Goal: Information Seeking & Learning: Learn about a topic

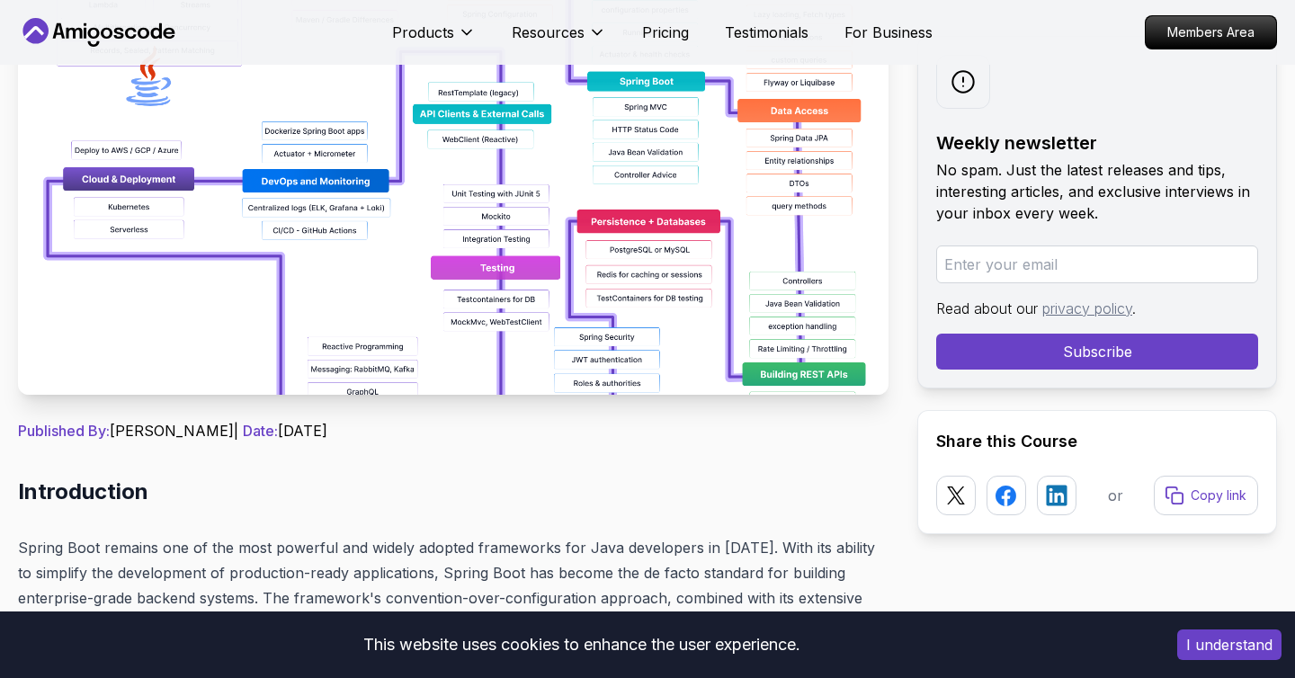
scroll to position [341, 0]
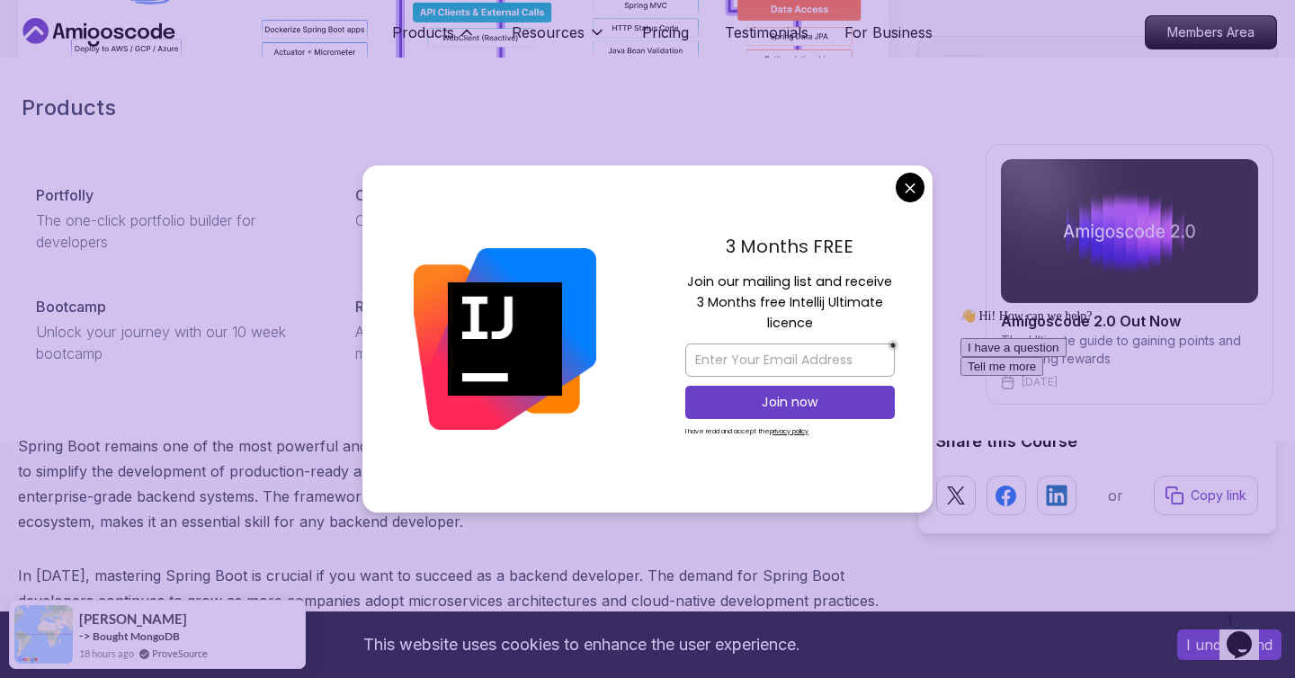
scroll to position [454, 0]
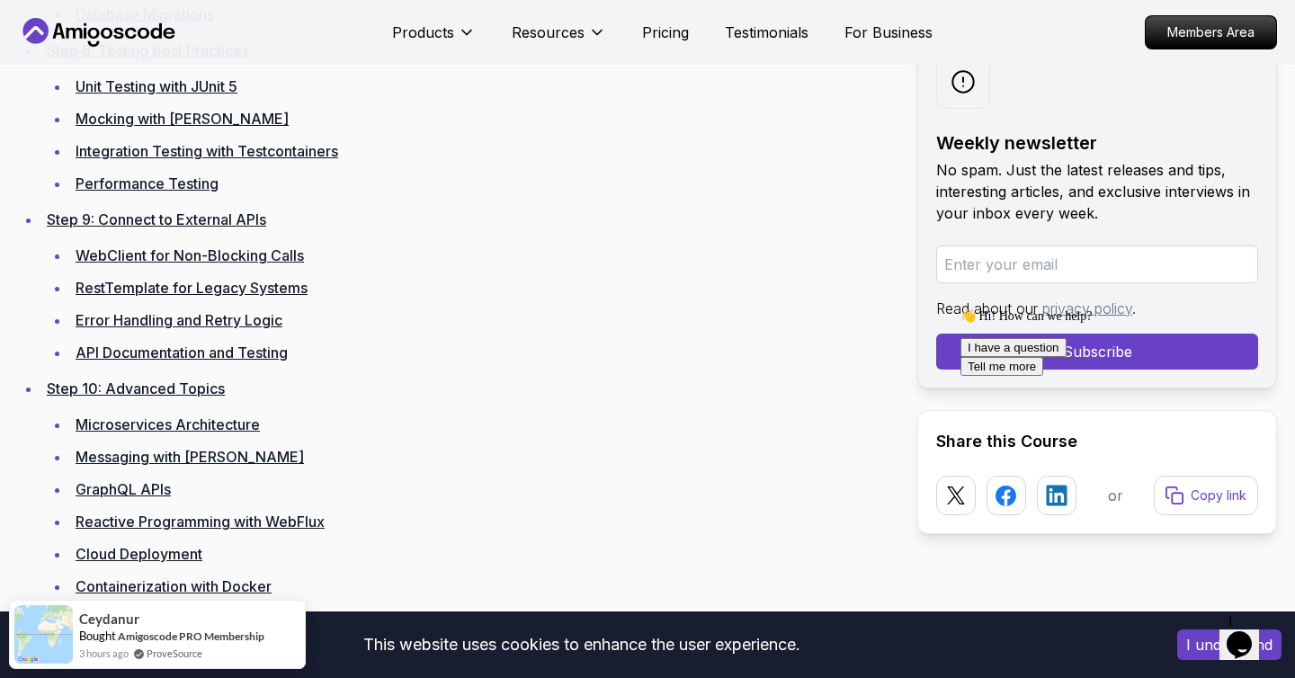
scroll to position [3843, 0]
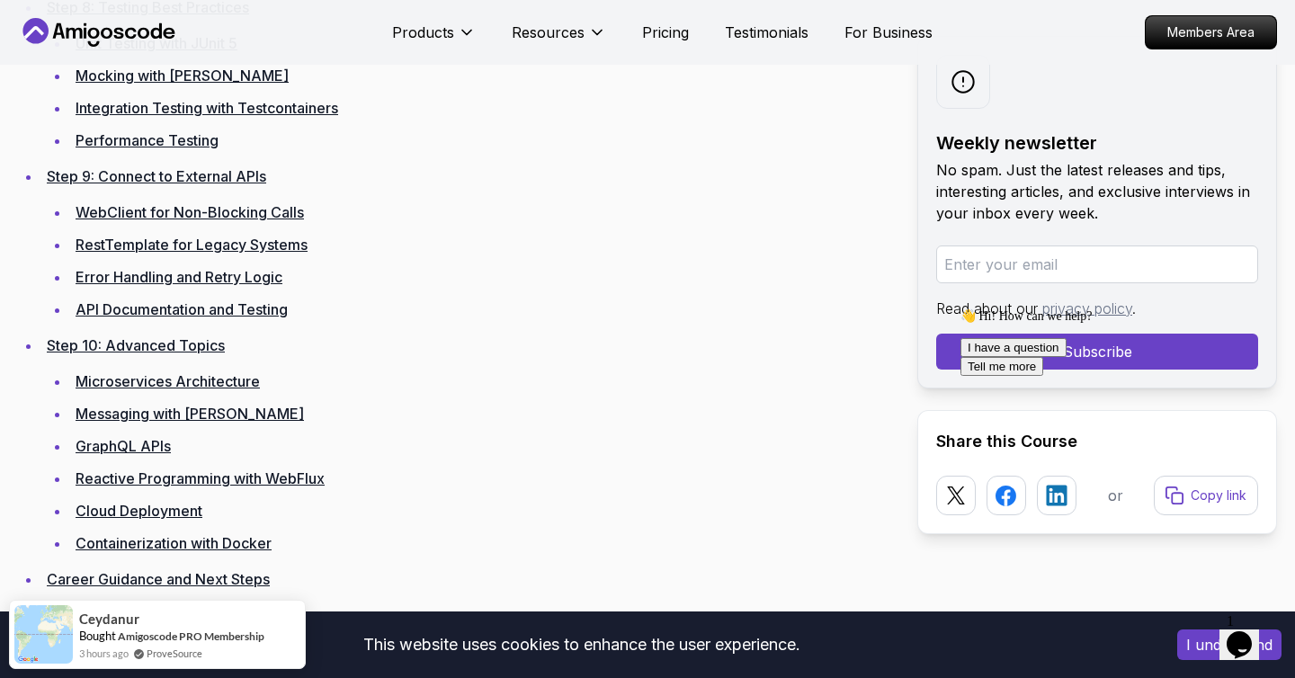
click at [190, 407] on link "Messaging with [PERSON_NAME]" at bounding box center [190, 414] width 228 height 18
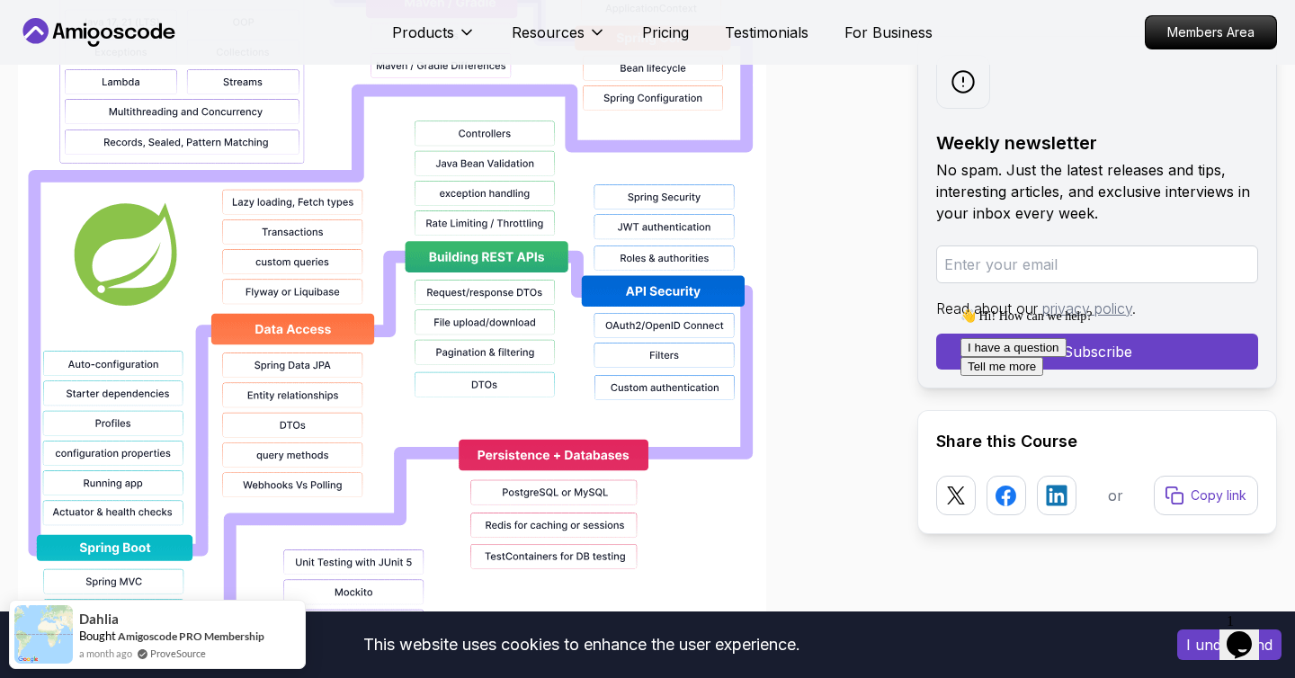
scroll to position [1482, 0]
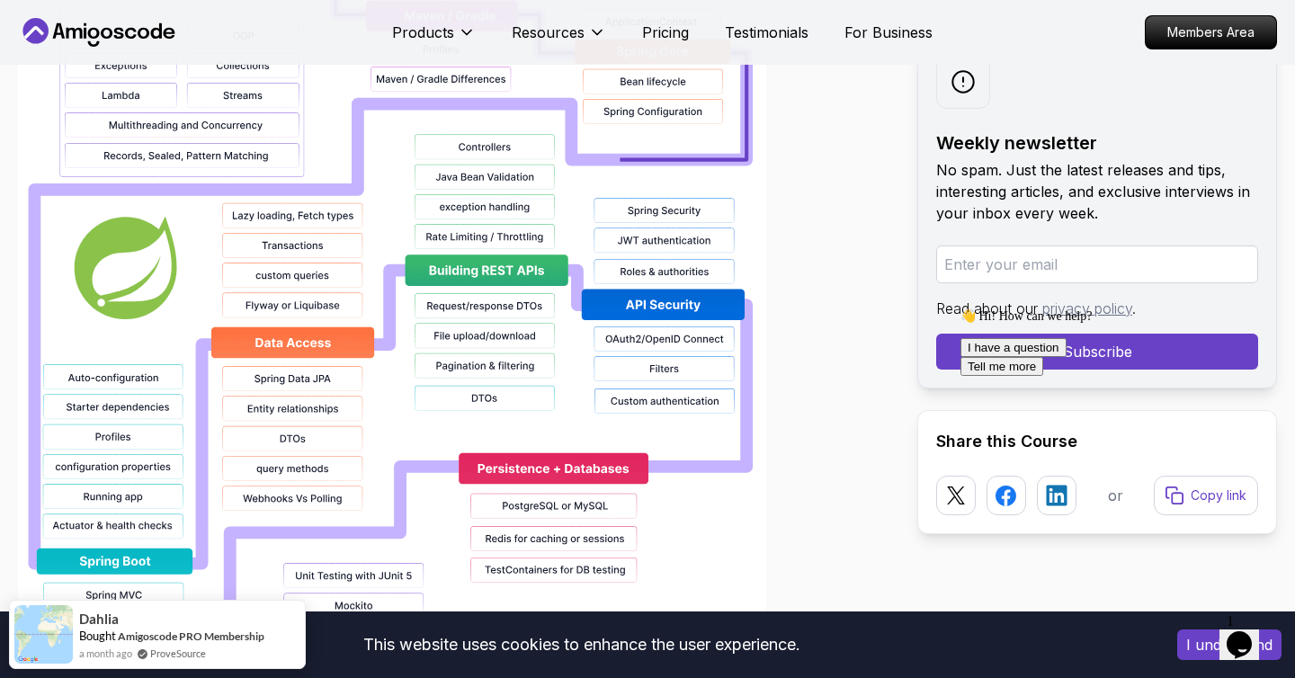
click at [459, 212] on img at bounding box center [392, 436] width 748 height 1151
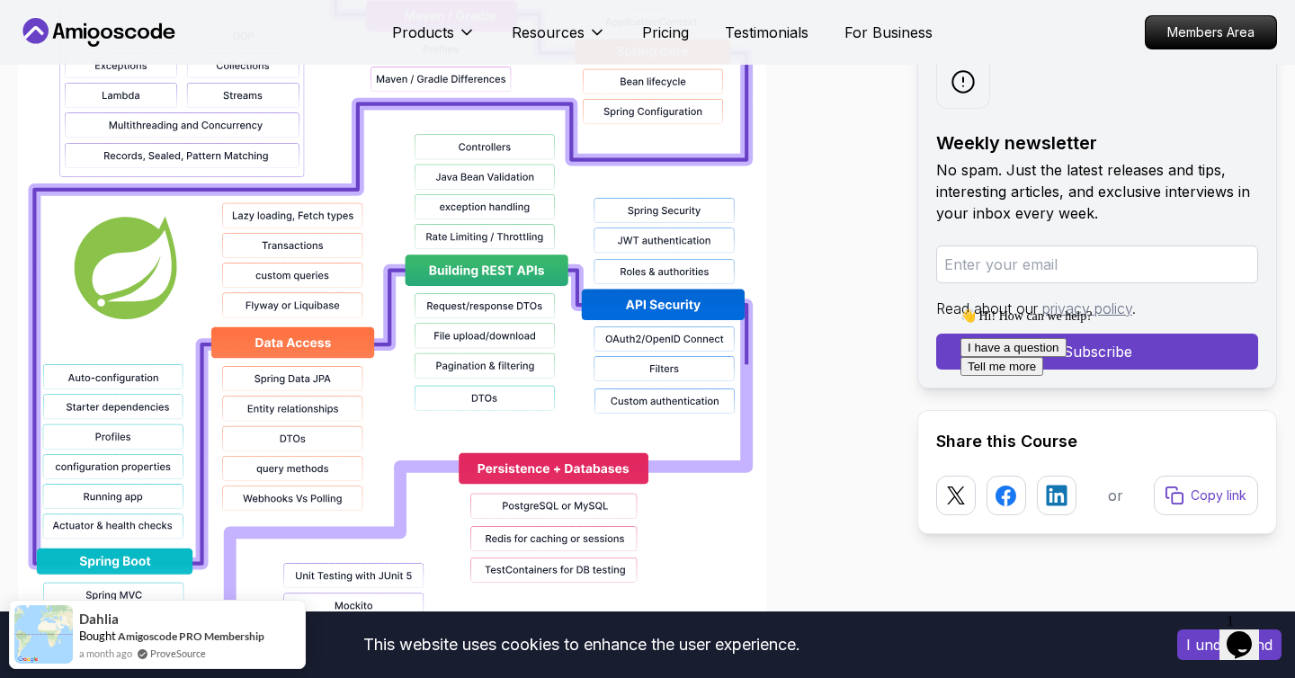
click at [459, 212] on img at bounding box center [392, 436] width 748 height 1151
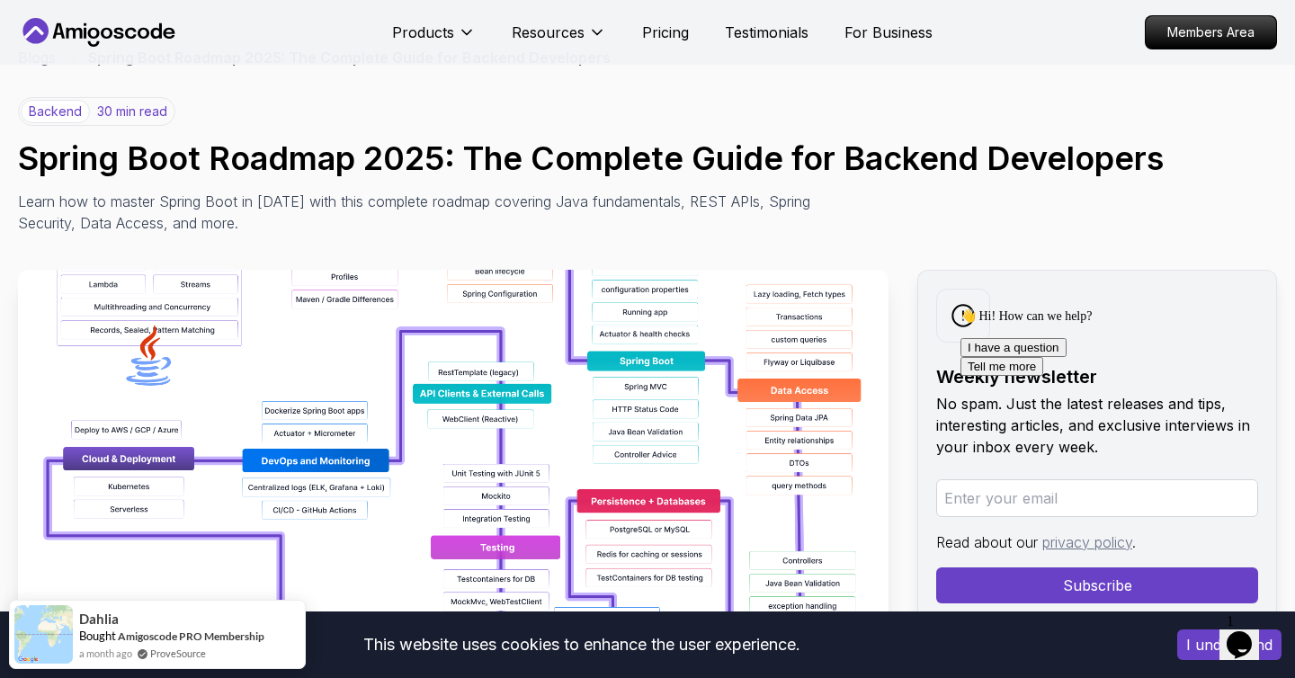
scroll to position [56, 0]
